Goal: Answer question/provide support: Answer question/provide support

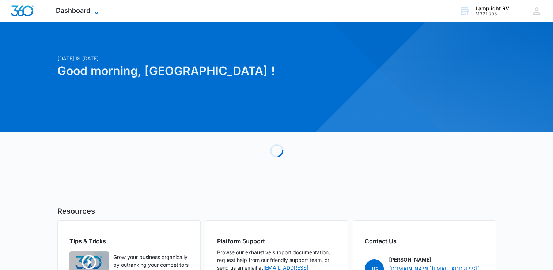
click at [85, 7] on span "Dashboard" at bounding box center [73, 11] width 34 height 8
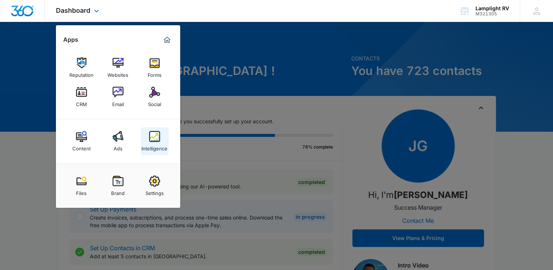
click at [157, 142] on img at bounding box center [154, 136] width 11 height 11
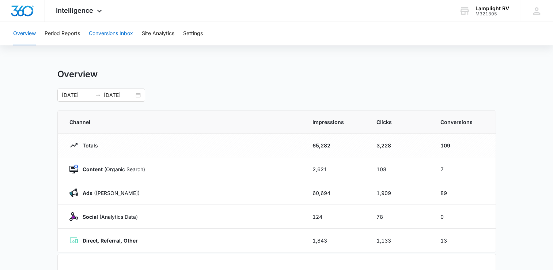
click at [116, 30] on button "Conversions Inbox" at bounding box center [111, 33] width 44 height 23
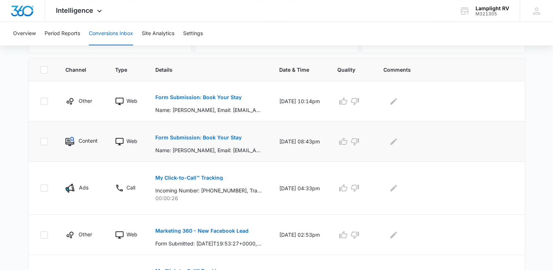
scroll to position [165, 0]
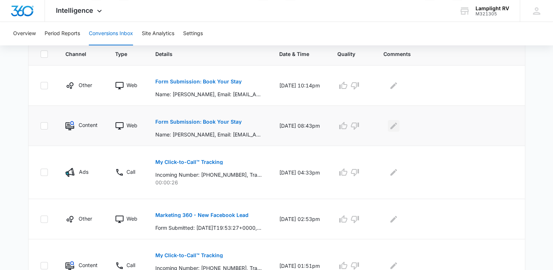
click at [397, 128] on icon "Edit Comments" at bounding box center [394, 125] width 7 height 7
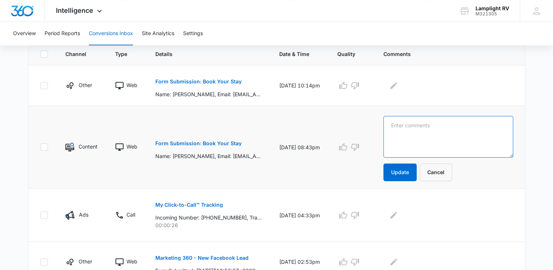
click at [439, 132] on textarea at bounding box center [449, 137] width 130 height 42
type textarea "[PERSON_NAME] guest, sent wrong form- CG [DATE]"
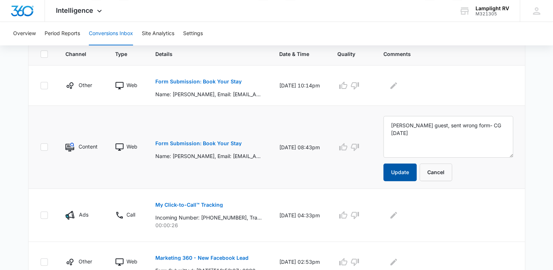
click at [413, 168] on button "Update" at bounding box center [400, 173] width 33 height 18
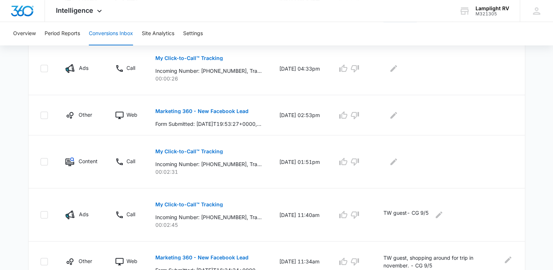
scroll to position [314, 0]
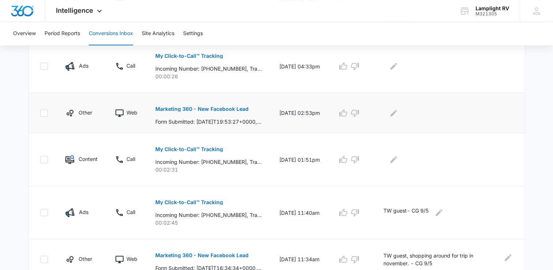
click at [240, 108] on p "Marketing 360 - New Facebook Lead" at bounding box center [201, 108] width 93 height 5
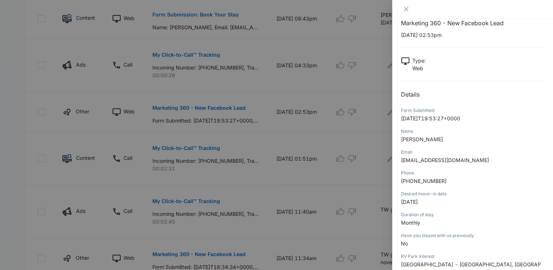
scroll to position [14, 0]
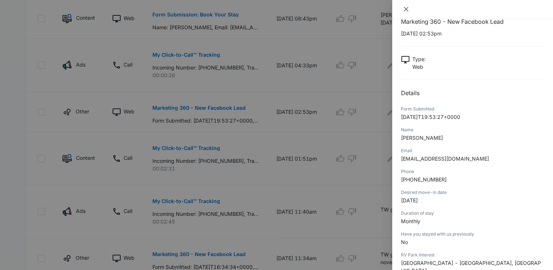
click at [404, 11] on icon "close" at bounding box center [406, 9] width 6 height 6
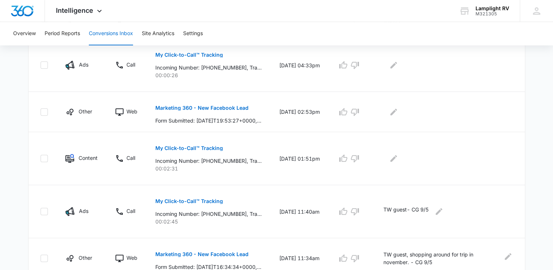
scroll to position [211, 0]
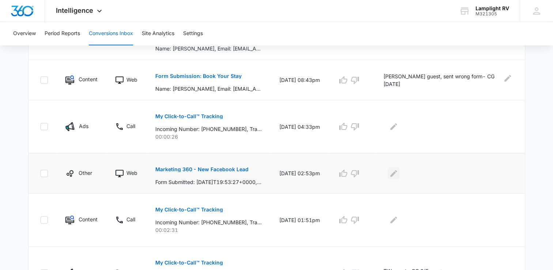
click at [397, 173] on button "Edit Comments" at bounding box center [394, 174] width 12 height 12
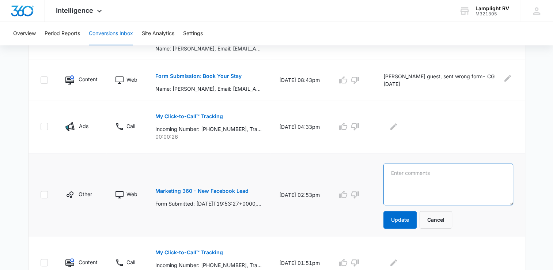
click at [416, 179] on textarea at bounding box center [449, 185] width 130 height 42
type textarea "sent email with aurora garden info- CG [DATE]"
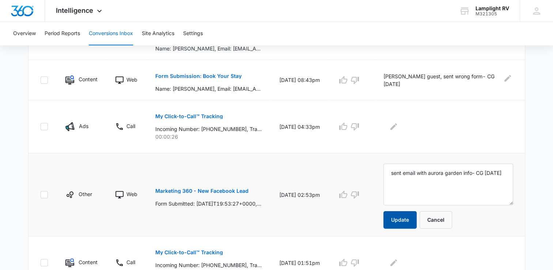
click at [406, 224] on button "Update" at bounding box center [400, 220] width 33 height 18
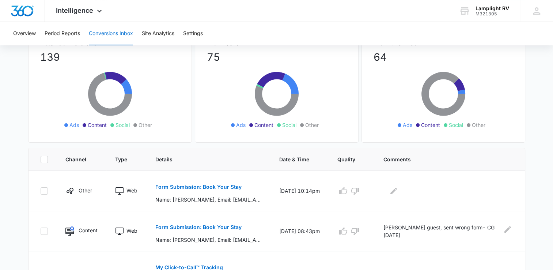
scroll to position [83, 0]
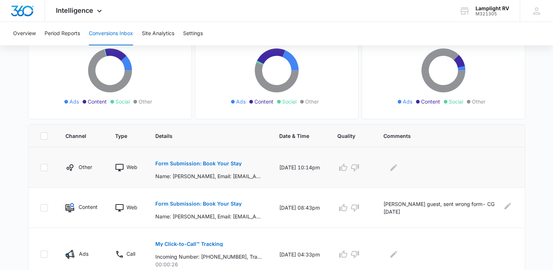
click at [225, 162] on p "Form Submission: Book Your Stay" at bounding box center [198, 163] width 86 height 5
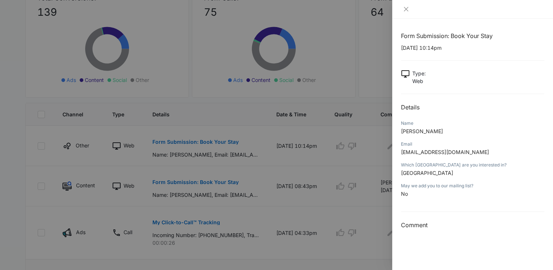
scroll to position [106, 0]
drag, startPoint x: 401, startPoint y: 152, endPoint x: 495, endPoint y: 153, distance: 94.0
click at [495, 153] on p "[EMAIL_ADDRESS][DOMAIN_NAME]" at bounding box center [472, 152] width 143 height 8
copy span "[EMAIL_ADDRESS][DOMAIN_NAME]"
click at [408, 5] on div at bounding box center [473, 9] width 161 height 19
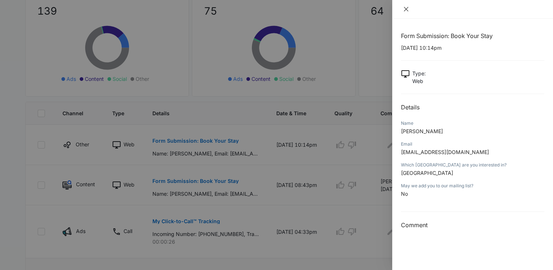
click at [407, 6] on icon "close" at bounding box center [406, 9] width 6 height 6
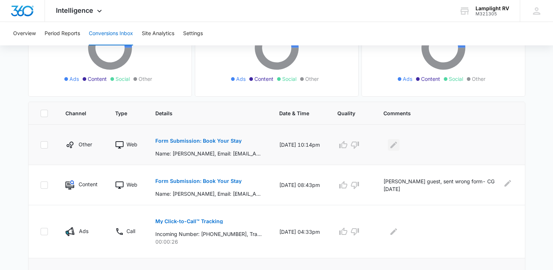
click at [397, 142] on icon "Edit Comments" at bounding box center [394, 144] width 7 height 7
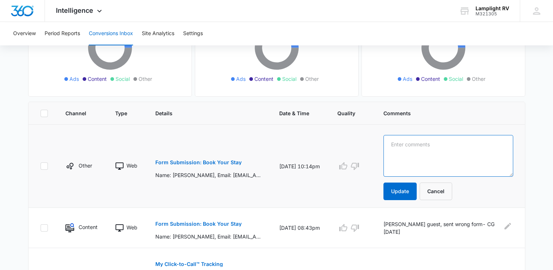
click at [444, 156] on textarea at bounding box center [449, 156] width 130 height 42
type textarea "sent email to potential guest about [PERSON_NAME] [DATE]"
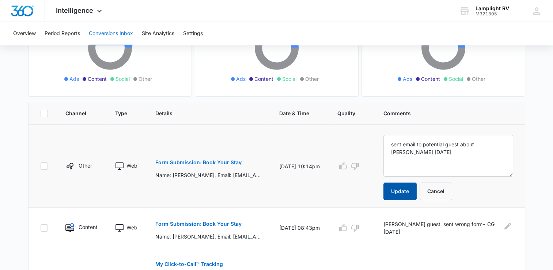
click at [404, 192] on button "Update" at bounding box center [400, 192] width 33 height 18
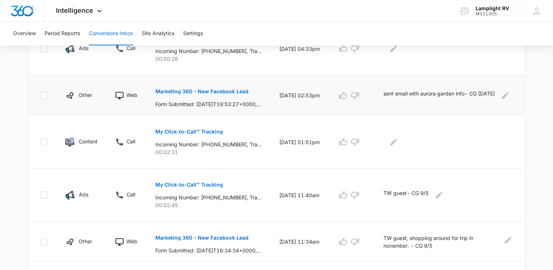
scroll to position [289, 0]
click at [208, 129] on p "My Click-to-Call™ Tracking" at bounding box center [189, 131] width 68 height 5
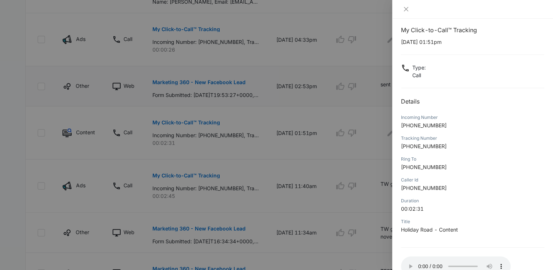
scroll to position [55, 0]
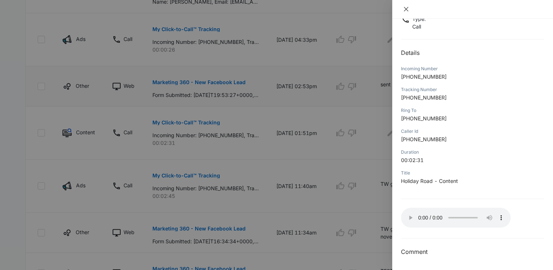
click at [407, 7] on icon "close" at bounding box center [406, 9] width 6 height 6
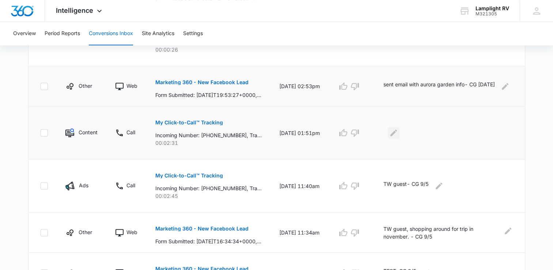
click at [397, 131] on icon "Edit Comments" at bounding box center [394, 132] width 7 height 7
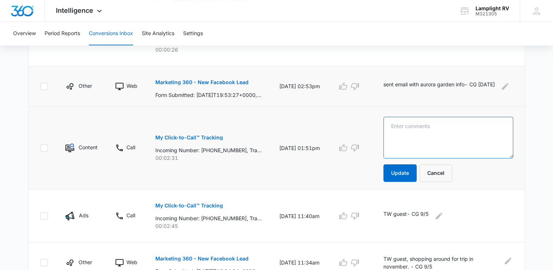
click at [423, 145] on textarea at bounding box center [449, 138] width 130 height 42
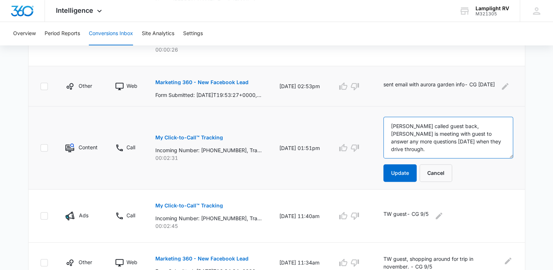
click at [499, 144] on textarea "[PERSON_NAME] called guest back, [PERSON_NAME] is meeting with guest to answer …" at bounding box center [449, 138] width 130 height 42
type textarea "[PERSON_NAME] called guest back, [PERSON_NAME] is meeting with guest to answer …"
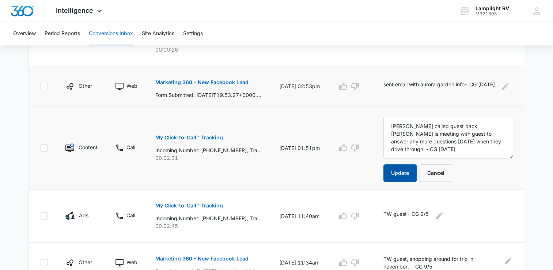
click at [416, 173] on button "Update" at bounding box center [400, 173] width 33 height 18
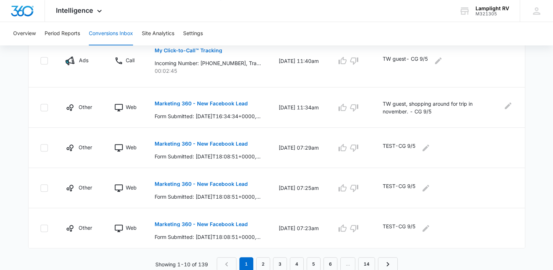
scroll to position [0, 0]
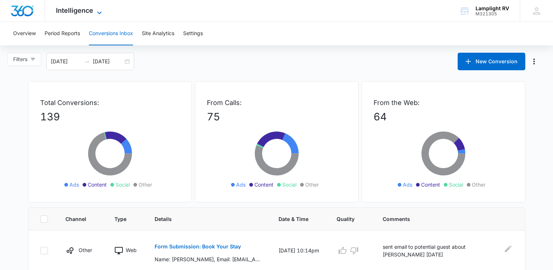
click at [68, 11] on span "Intelligence" at bounding box center [74, 11] width 37 height 8
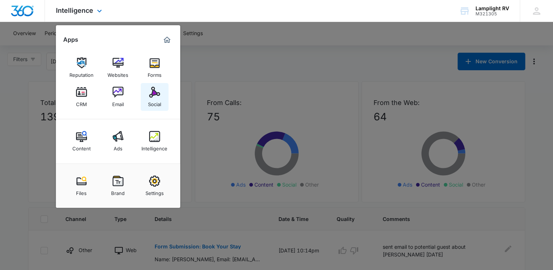
click at [148, 102] on div "Social" at bounding box center [154, 103] width 13 height 10
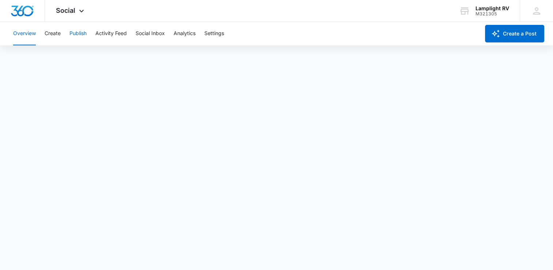
click at [82, 37] on button "Publish" at bounding box center [78, 33] width 17 height 23
click at [29, 55] on button "Calendar" at bounding box center [24, 56] width 22 height 20
click at [58, 11] on span "Social" at bounding box center [65, 11] width 19 height 8
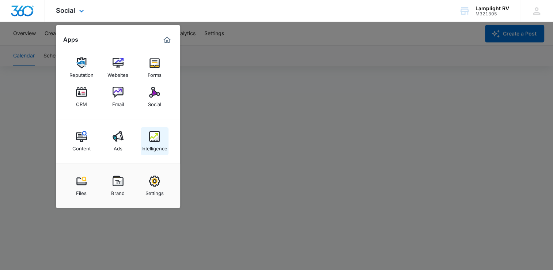
click at [158, 137] on img at bounding box center [154, 136] width 11 height 11
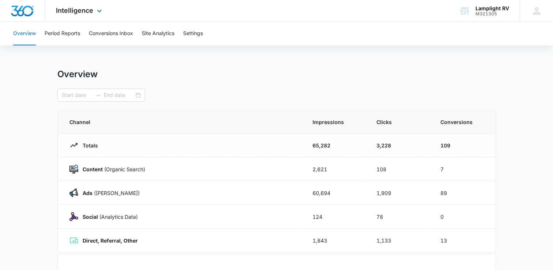
type input "[DATE]"
click at [123, 34] on button "Conversions Inbox" at bounding box center [111, 33] width 44 height 23
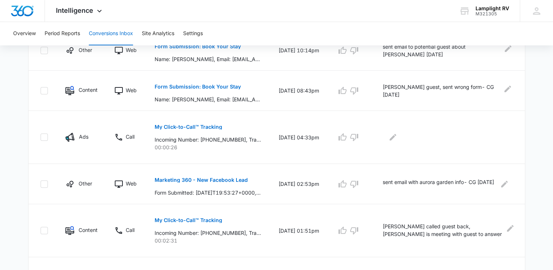
scroll to position [200, 0]
click at [397, 134] on icon "Edit Comments" at bounding box center [393, 137] width 7 height 7
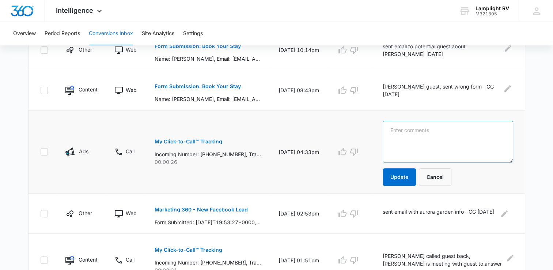
click at [418, 141] on textarea at bounding box center [448, 142] width 130 height 42
type textarea "SPAM - CG 9/6.25"
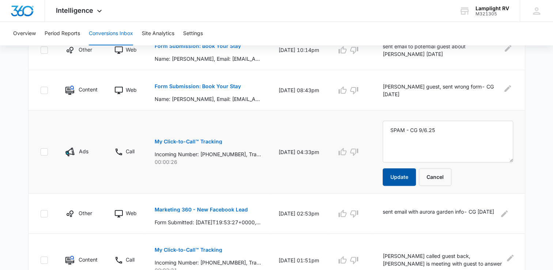
click at [414, 168] on button "Update" at bounding box center [399, 177] width 33 height 18
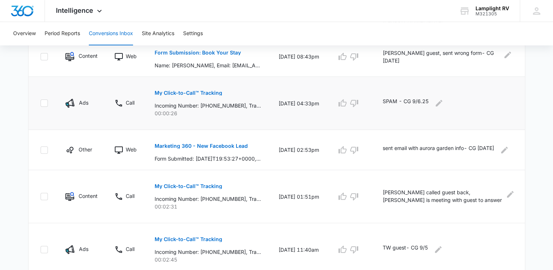
scroll to position [0, 0]
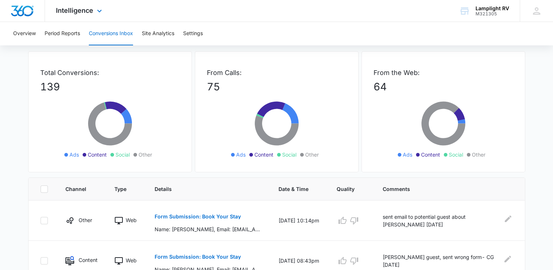
scroll to position [6, 0]
